Goal: Contribute content

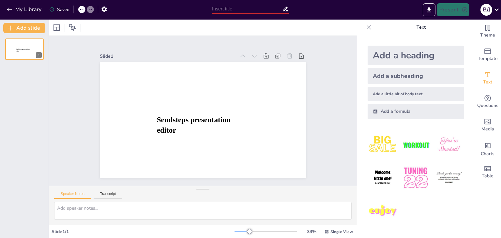
type input "New Sendsteps"
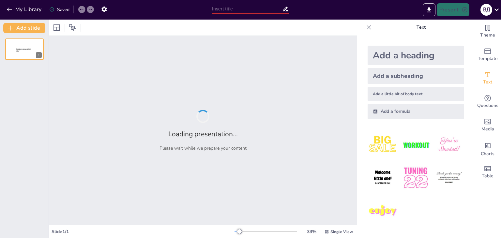
type input "Контролінг як засіб стратегічного управління: Практичний підхід"
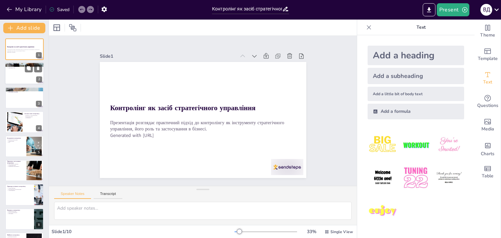
click at [9, 70] on div at bounding box center [24, 74] width 39 height 22
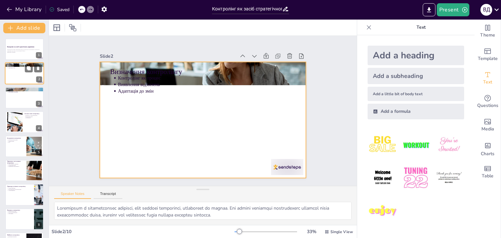
click at [26, 79] on div at bounding box center [24, 74] width 39 height 22
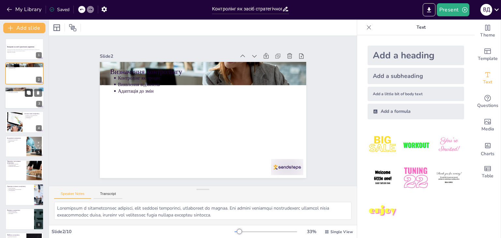
click at [26, 89] on button at bounding box center [29, 93] width 8 height 8
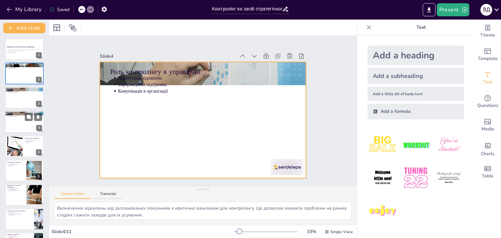
click at [29, 124] on div at bounding box center [24, 122] width 39 height 22
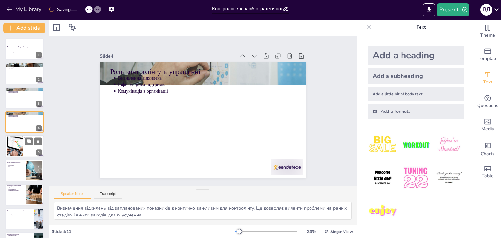
click at [28, 149] on div at bounding box center [24, 146] width 39 height 22
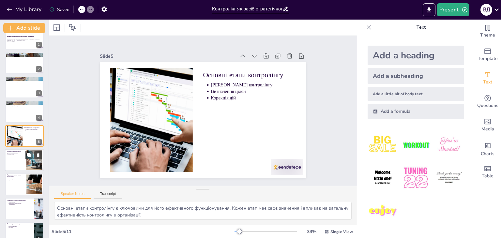
click at [23, 165] on div at bounding box center [24, 160] width 39 height 22
type textarea "Інструменти контролінгу є важливими для реалізації контролінгу в організації. В…"
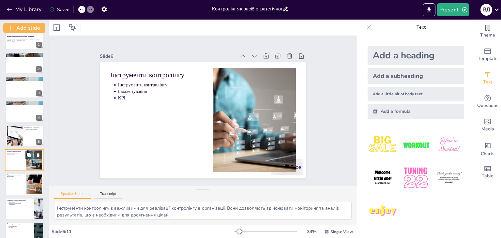
scroll to position [35, 0]
